Goal: Communication & Community: Answer question/provide support

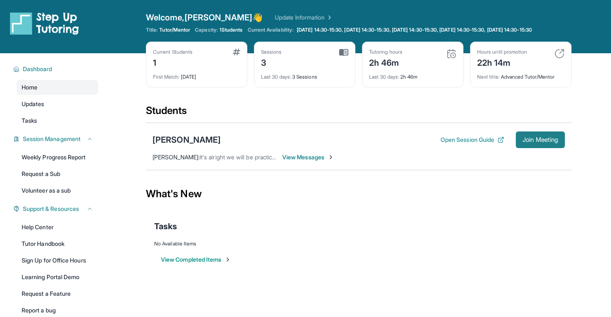
click at [529, 142] on span "Join Meeting" at bounding box center [541, 139] width 36 height 5
click at [177, 146] on div "[PERSON_NAME]" at bounding box center [187, 140] width 68 height 12
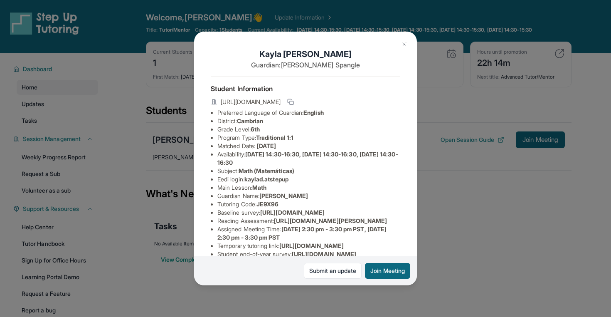
scroll to position [0, 34]
click at [400, 44] on button at bounding box center [404, 44] width 17 height 17
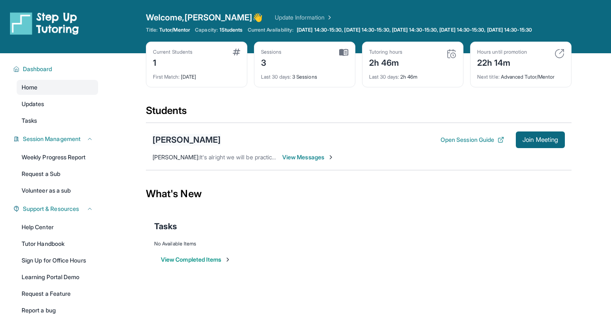
click at [194, 146] on div "[PERSON_NAME]" at bounding box center [187, 140] width 68 height 12
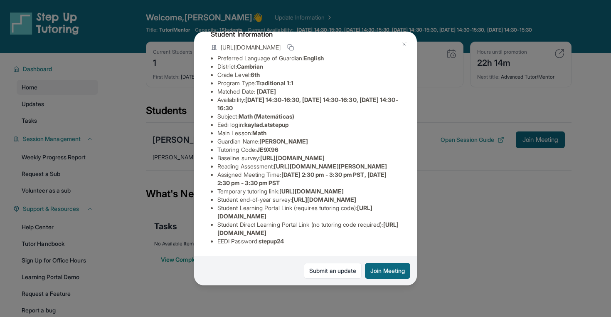
scroll to position [74, 0]
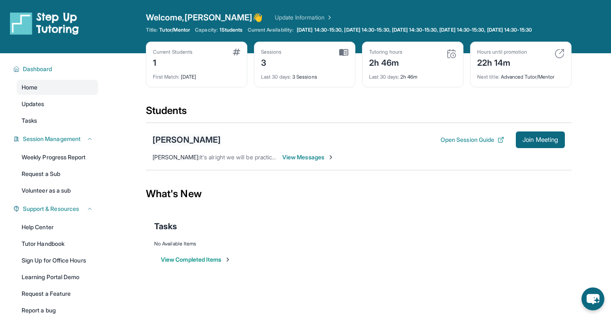
click at [197, 146] on div "[PERSON_NAME]" at bounding box center [187, 140] width 68 height 12
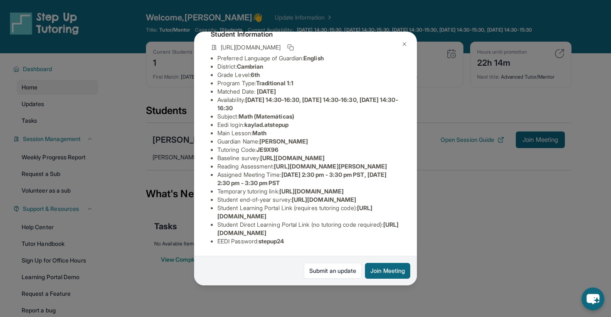
scroll to position [60, 291]
drag, startPoint x: 218, startPoint y: 161, endPoint x: 366, endPoint y: 179, distance: 149.6
click at [366, 179] on div "Kayla Duong Guardian: Jen Spangle Student Information https://student-portal.st…" at bounding box center [305, 159] width 223 height 254
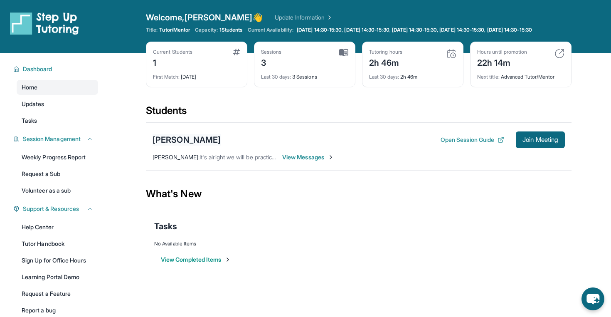
click at [190, 146] on div "[PERSON_NAME]" at bounding box center [187, 140] width 68 height 12
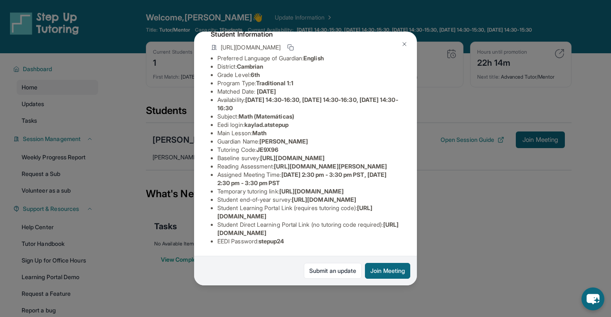
scroll to position [100, 0]
click at [249, 154] on li "Baseline survey : https://airtable.com/apprlfn8WjpjBUn2G/shrK0QR6AaNyG5psY?pref…" at bounding box center [309, 158] width 183 height 8
drag, startPoint x: 219, startPoint y: 120, endPoint x: 417, endPoint y: 137, distance: 199.1
click at [417, 137] on div "Kayla Duong Guardian: Jen Spangle Student Information https://student-portal.st…" at bounding box center [305, 158] width 611 height 317
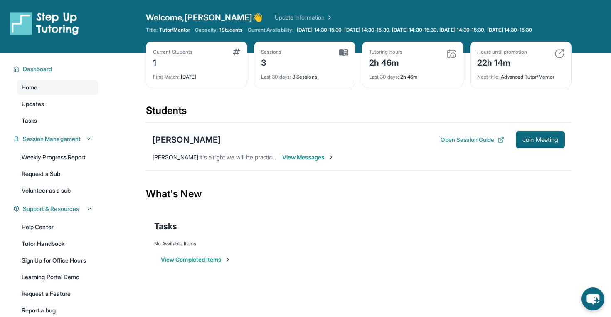
click at [176, 146] on div "[PERSON_NAME]" at bounding box center [187, 140] width 68 height 12
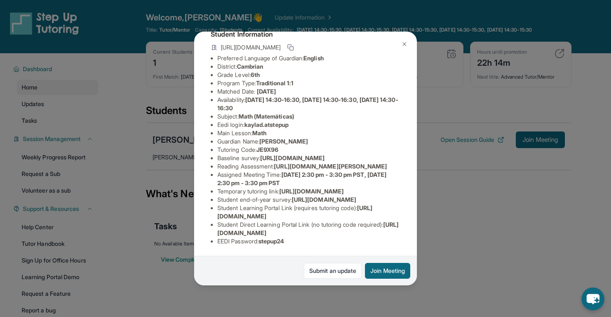
scroll to position [89, 0]
drag, startPoint x: 357, startPoint y: 149, endPoint x: 218, endPoint y: 134, distance: 140.1
click at [218, 134] on div "Kayla Duong Guardian: Jen Spangle Student Information https://student-portal.st…" at bounding box center [305, 159] width 223 height 254
copy span "[URL][DOMAIN_NAME]"
click at [513, 119] on div "Kayla Duong Guardian: Jen Spangle Student Information https://student-portal.st…" at bounding box center [305, 158] width 611 height 317
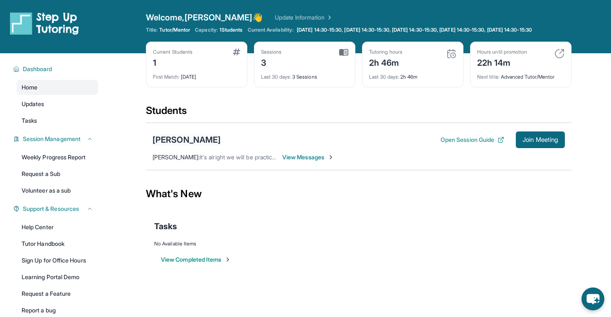
click at [188, 143] on div "[PERSON_NAME]" at bounding box center [187, 140] width 68 height 12
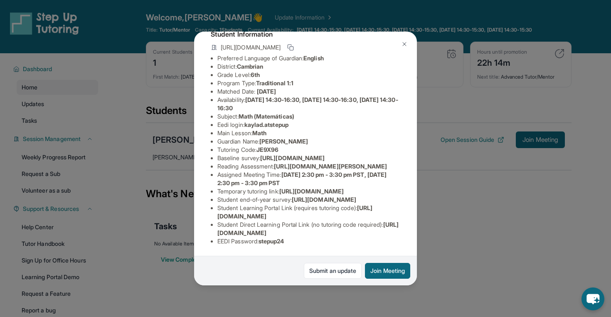
scroll to position [103, 0]
drag, startPoint x: 279, startPoint y: 142, endPoint x: 387, endPoint y: 162, distance: 109.5
click at [387, 163] on span "[URL][DOMAIN_NAME][PERSON_NAME]" at bounding box center [330, 166] width 113 height 7
copy span "[URL][DOMAIN_NAME][PERSON_NAME]"
click at [526, 220] on div "Kayla Duong Guardian: Jen Spangle Student Information https://student-portal.st…" at bounding box center [305, 158] width 611 height 317
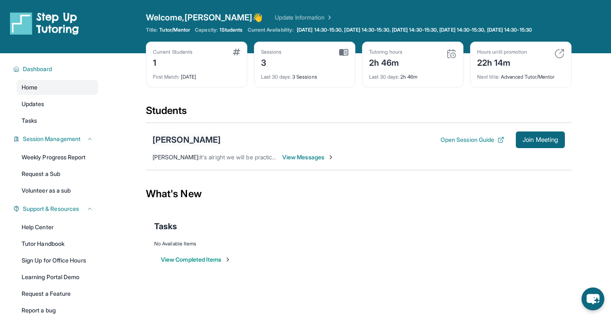
click at [183, 146] on div "[PERSON_NAME]" at bounding box center [187, 140] width 68 height 12
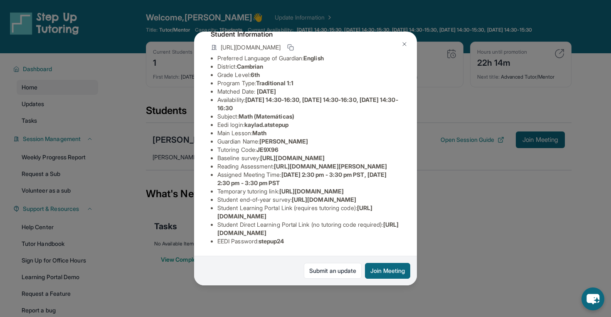
scroll to position [146, 0]
drag, startPoint x: 220, startPoint y: 216, endPoint x: 361, endPoint y: 212, distance: 141.0
click at [361, 212] on li "Student Learning Portal Link (requires tutoring code) : https://student-portal.…" at bounding box center [309, 212] width 183 height 17
click at [364, 215] on li "Student Learning Portal Link (requires tutoring code) : https://student-portal.…" at bounding box center [309, 212] width 183 height 17
drag, startPoint x: 363, startPoint y: 215, endPoint x: 218, endPoint y: 216, distance: 145.6
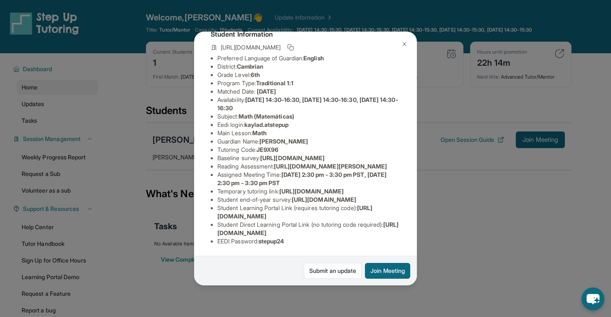
click at [218, 216] on li "Student Learning Portal Link (requires tutoring code) : https://student-portal.…" at bounding box center [309, 212] width 183 height 17
copy span "[URL][DOMAIN_NAME]"
click at [487, 242] on div "Kayla Duong Guardian: Jen Spangle Student Information https://student-portal.st…" at bounding box center [305, 158] width 611 height 317
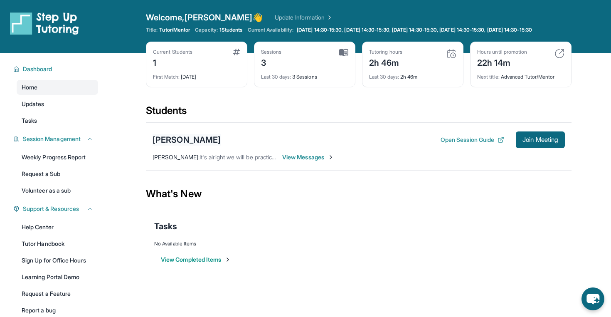
click at [192, 146] on div "[PERSON_NAME]" at bounding box center [187, 140] width 68 height 12
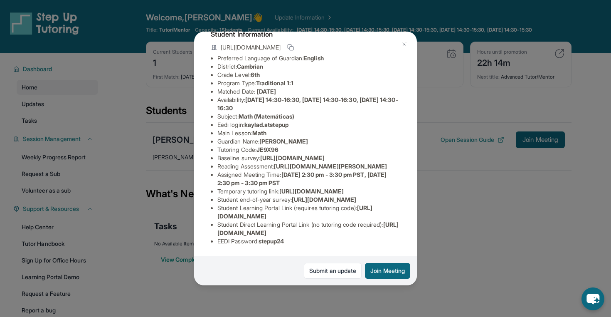
drag, startPoint x: 218, startPoint y: 233, endPoint x: 390, endPoint y: 232, distance: 172.6
click at [390, 232] on li "Student Direct Learning Portal Link (no tutoring code required) : https://stude…" at bounding box center [309, 228] width 183 height 17
copy span "[URL][DOMAIN_NAME]"
click at [459, 222] on div "Kayla Duong Guardian: Jen Spangle Student Information https://student-portal.st…" at bounding box center [305, 158] width 611 height 317
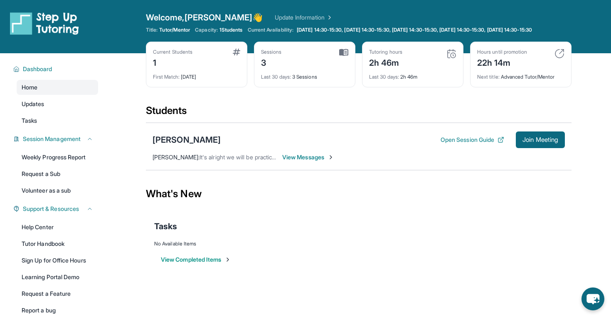
click at [297, 230] on div "Tasks" at bounding box center [358, 226] width 409 height 12
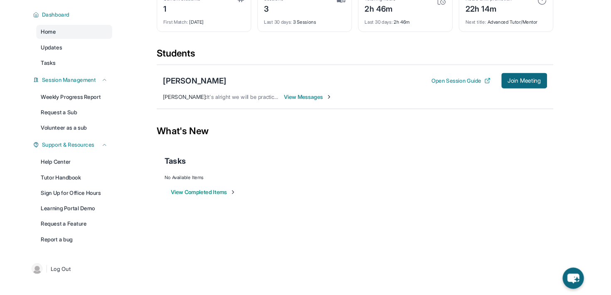
scroll to position [0, 0]
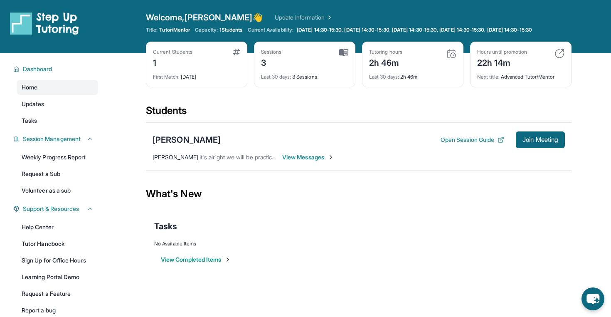
click at [220, 264] on button "View Completed Items" at bounding box center [196, 259] width 70 height 8
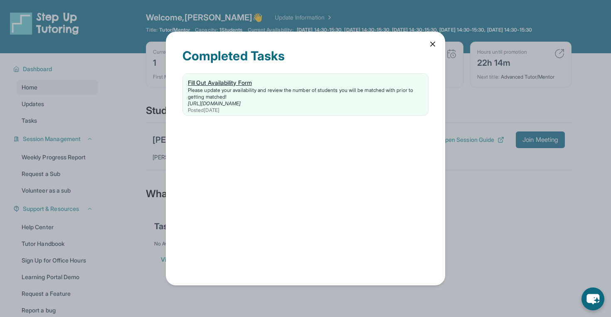
click at [228, 81] on div "Fill Out Availability Form" at bounding box center [305, 83] width 235 height 8
click at [434, 42] on icon at bounding box center [433, 44] width 8 height 8
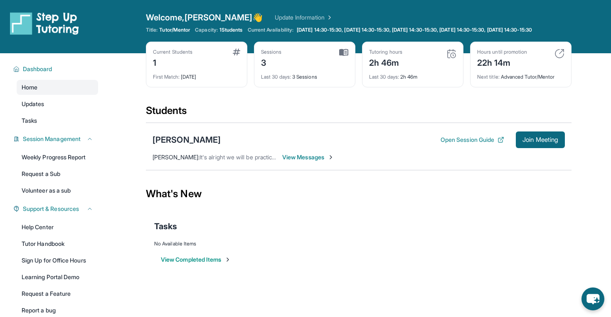
click at [556, 157] on div "Kayla Duong Open Session Guide Join Meeting Masooda Ahmad : It's alright we wil…" at bounding box center [359, 146] width 426 height 47
click at [541, 148] on button "Join Meeting" at bounding box center [540, 139] width 49 height 17
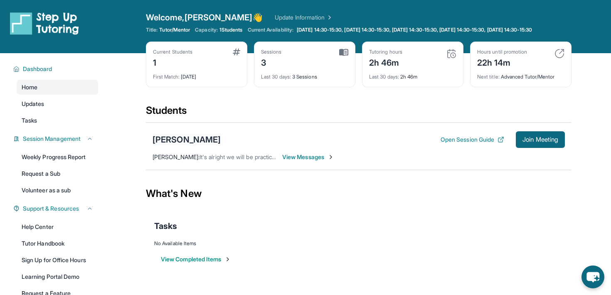
click at [187, 146] on div "[PERSON_NAME]" at bounding box center [187, 140] width 68 height 12
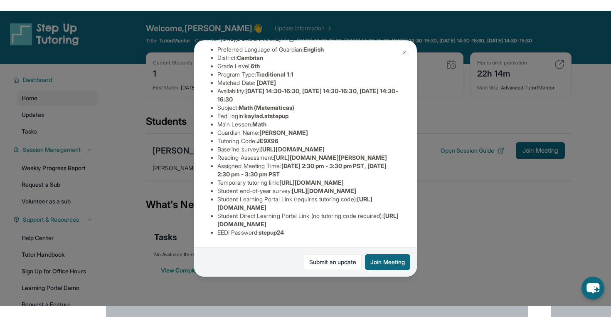
scroll to position [92, 0]
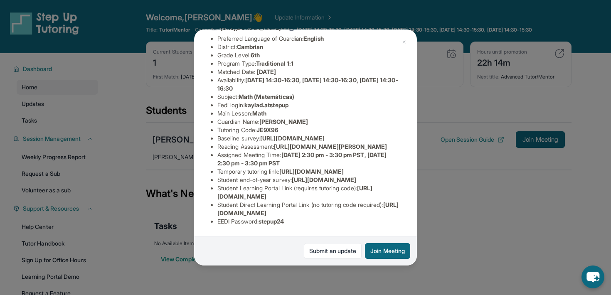
drag, startPoint x: 356, startPoint y: 142, endPoint x: 217, endPoint y: 130, distance: 139.0
click at [217, 130] on ul "Preferred Language of Guardian: English District: Cambrian Grade Level: 6th Pro…" at bounding box center [306, 130] width 190 height 191
copy span "[URL][DOMAIN_NAME]"
click at [405, 42] on img at bounding box center [404, 42] width 7 height 7
